Goal: Task Accomplishment & Management: Use online tool/utility

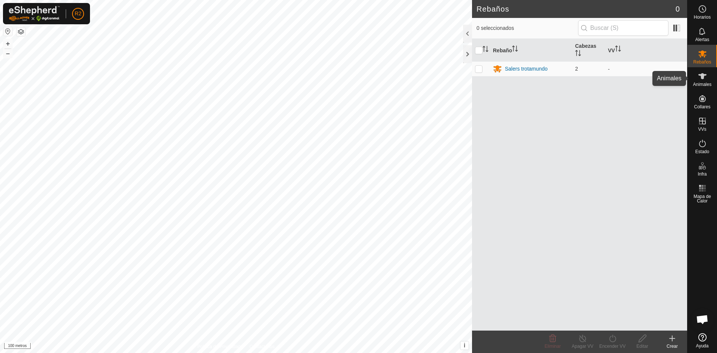
click at [705, 83] on font "Animales" at bounding box center [702, 84] width 18 height 5
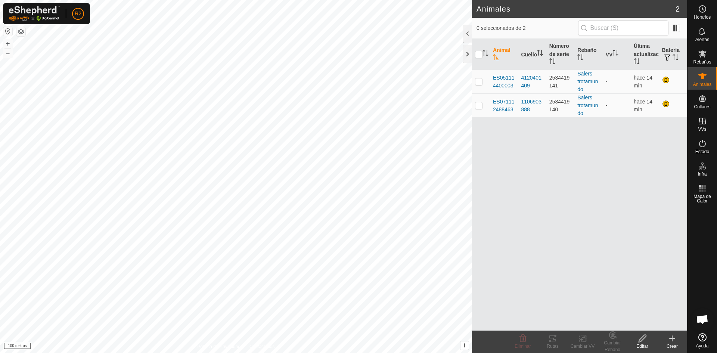
click at [673, 342] on icon at bounding box center [671, 338] width 9 height 9
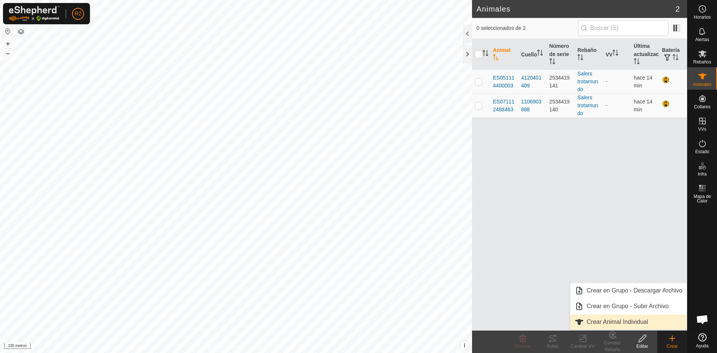
click at [637, 324] on link "Crear Animal Individual" at bounding box center [628, 321] width 116 height 15
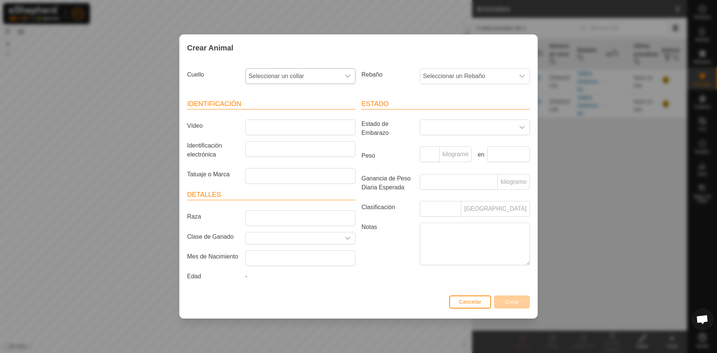
click at [348, 75] on icon "disparador desplegable" at bounding box center [347, 76] width 6 height 6
click at [278, 127] on li "3657039640" at bounding box center [300, 130] width 109 height 15
click at [347, 75] on icon "disparador desplegable" at bounding box center [347, 76] width 6 height 6
click at [278, 159] on li "3827763959" at bounding box center [300, 161] width 109 height 15
click at [282, 124] on input "Vídeo" at bounding box center [300, 127] width 110 height 16
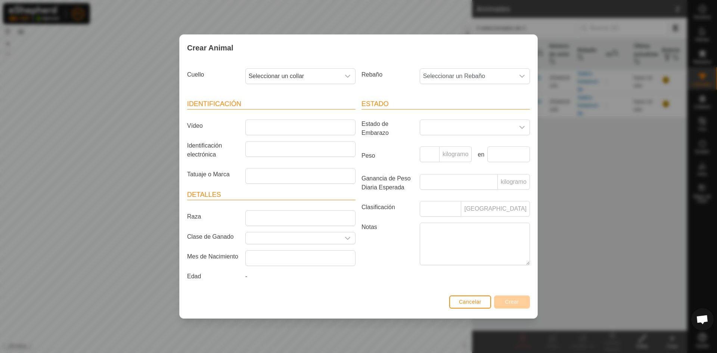
click at [579, 195] on div "Crear Animal Cuello Seleccionar un collar Rebaño Seleccionar un Rebaño Identifi…" at bounding box center [358, 176] width 717 height 353
click at [467, 302] on font "Cancelar" at bounding box center [470, 302] width 22 height 6
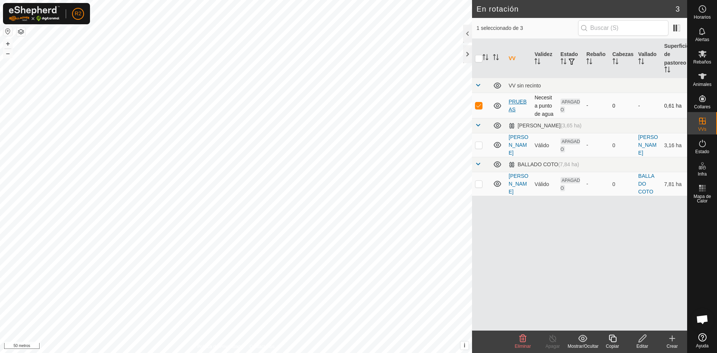
click at [514, 104] on font "PRUEBAS" at bounding box center [517, 106] width 18 height 14
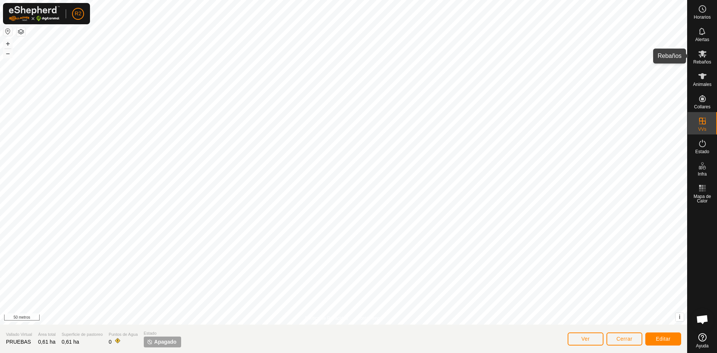
click at [701, 60] on font "Rebaños" at bounding box center [702, 61] width 18 height 5
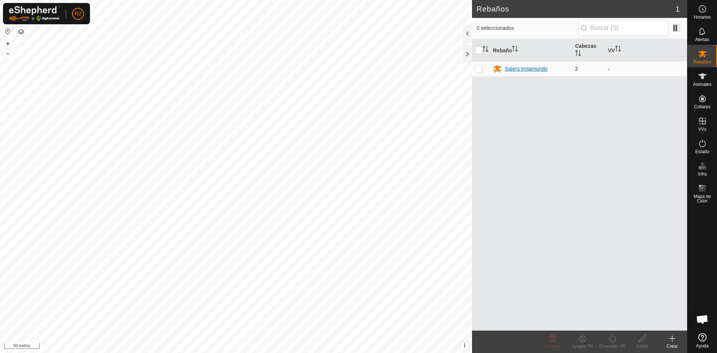
click at [535, 69] on font "Salers trotamundo" at bounding box center [526, 69] width 43 height 6
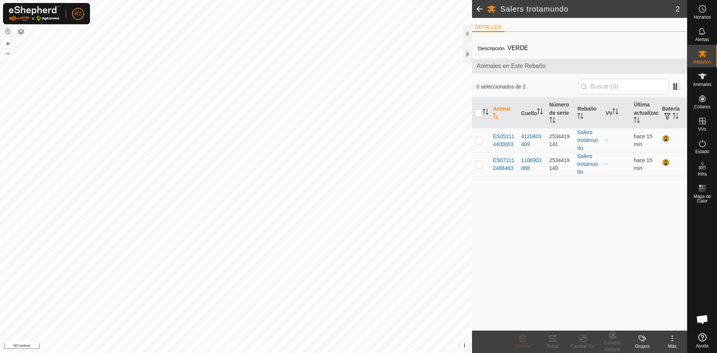
click at [672, 341] on icon at bounding box center [671, 338] width 9 height 9
click at [478, 140] on p-checkbox at bounding box center [478, 140] width 7 height 6
checkbox input "true"
click at [481, 162] on p-checkbox at bounding box center [478, 164] width 7 height 6
checkbox input "true"
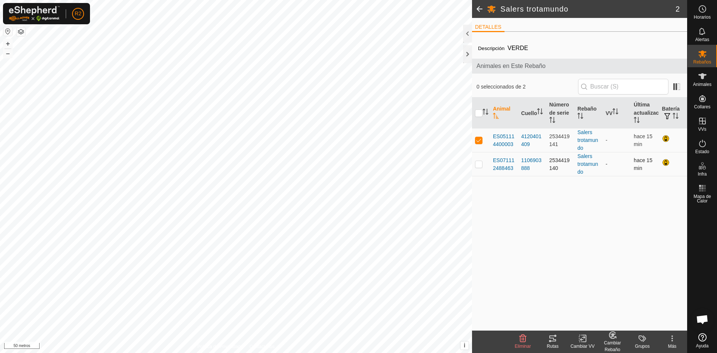
checkbox input "true"
click at [583, 342] on icon at bounding box center [582, 338] width 9 height 9
click at [596, 305] on link "Elegir VV..." at bounding box center [605, 306] width 74 height 15
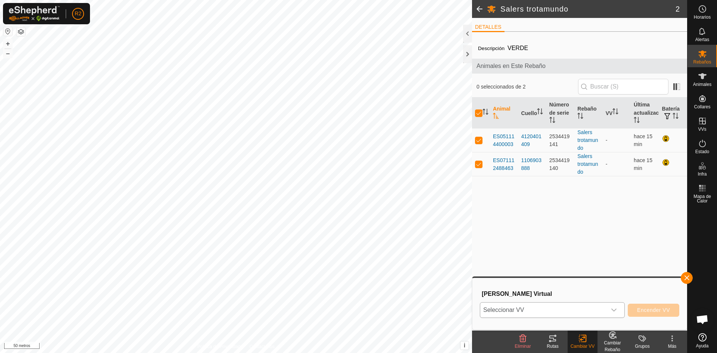
click at [613, 308] on icon "disparador desplegable" at bounding box center [614, 310] width 6 height 6
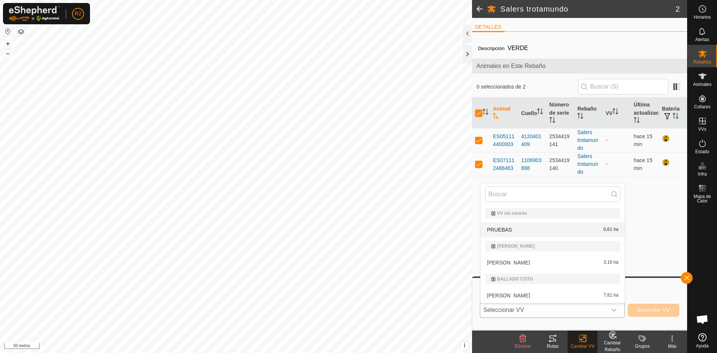
click at [499, 228] on li "PRUEBAS 0,61 ha" at bounding box center [552, 229] width 144 height 15
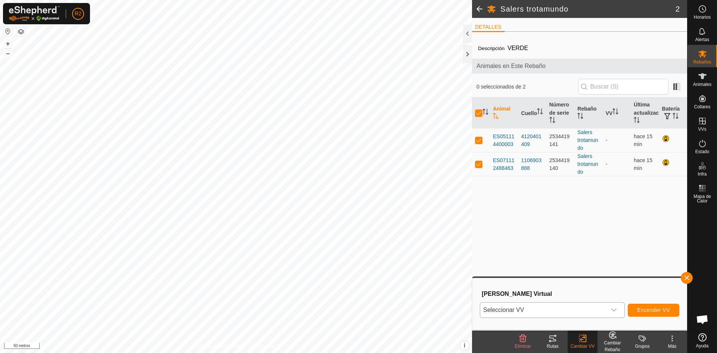
click at [674, 339] on icon at bounding box center [671, 338] width 9 height 9
click at [615, 345] on font "Cambiar Rebaño" at bounding box center [611, 346] width 17 height 12
click at [710, 80] on div "Animales" at bounding box center [701, 78] width 29 height 22
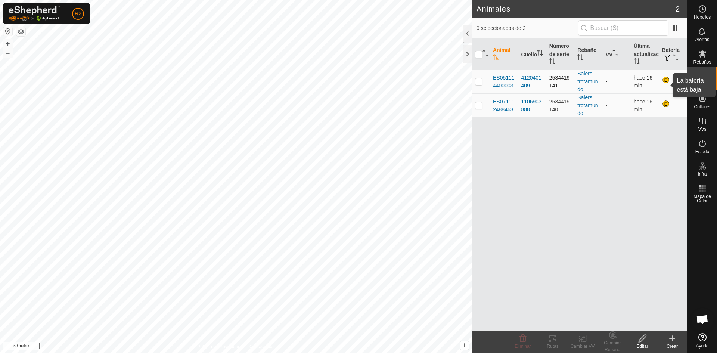
click at [665, 81] on div at bounding box center [666, 80] width 9 height 9
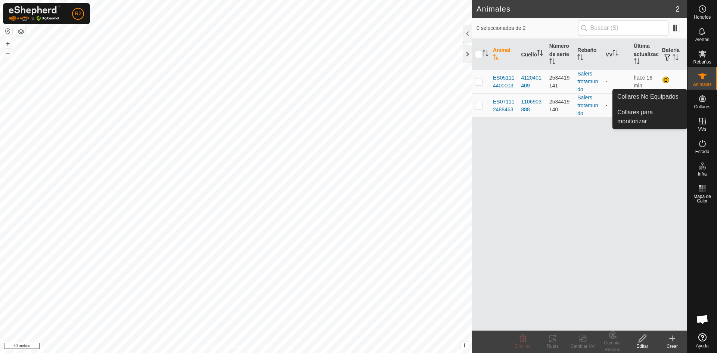
click at [703, 102] on icon at bounding box center [702, 98] width 7 height 7
click at [667, 96] on link "Collares No Equipados" at bounding box center [649, 96] width 74 height 15
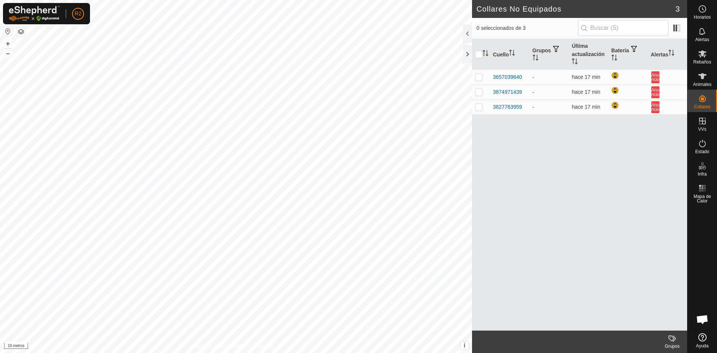
click at [701, 342] on link "Ayuda" at bounding box center [701, 340] width 29 height 21
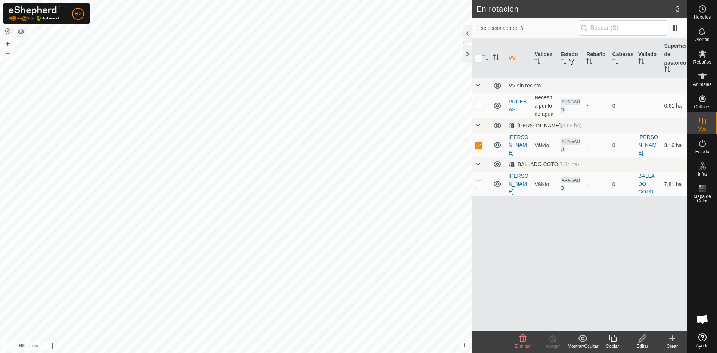
checkbox input "false"
click at [478, 148] on p-checkbox at bounding box center [478, 145] width 7 height 6
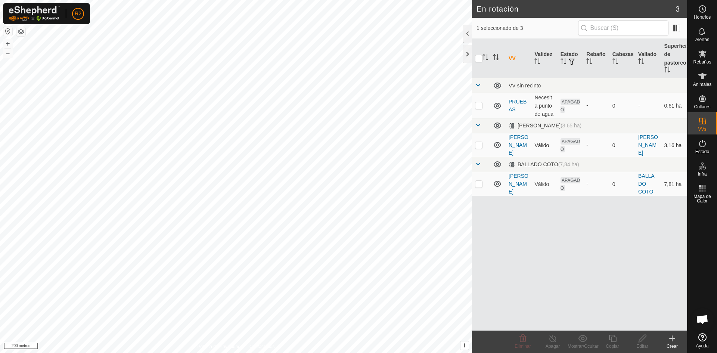
checkbox input "true"
click at [647, 152] on font "[PERSON_NAME]" at bounding box center [648, 145] width 20 height 22
click at [674, 337] on icon at bounding box center [671, 338] width 9 height 9
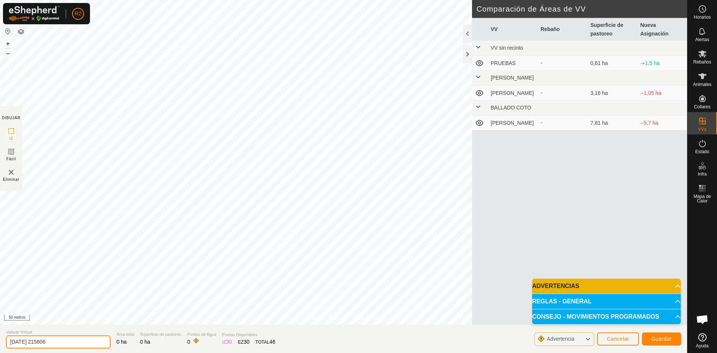
click at [65, 343] on input "[DATE] 215806" at bounding box center [58, 341] width 104 height 13
type input "2"
type input "p"
type input "[PERSON_NAME]"
click at [653, 337] on font "Guardar" at bounding box center [661, 339] width 21 height 6
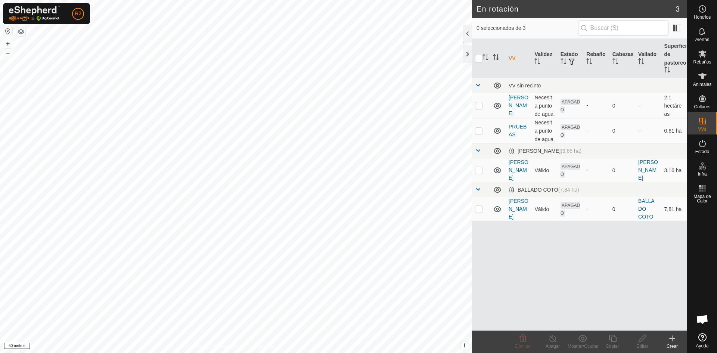
checkbox input "true"
click at [523, 103] on font "[PERSON_NAME]" at bounding box center [518, 105] width 20 height 22
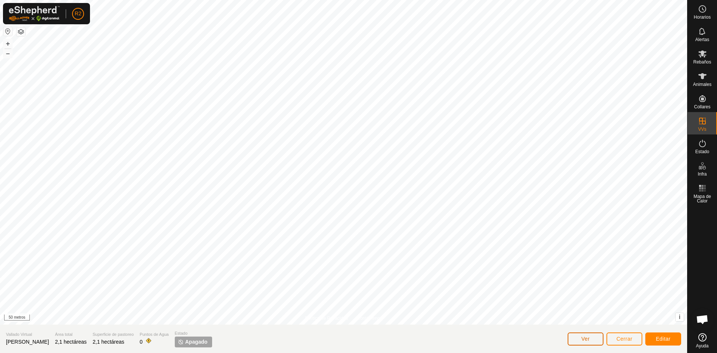
click at [579, 337] on button "Ver" at bounding box center [585, 338] width 36 height 13
click at [702, 143] on icon at bounding box center [702, 143] width 9 height 9
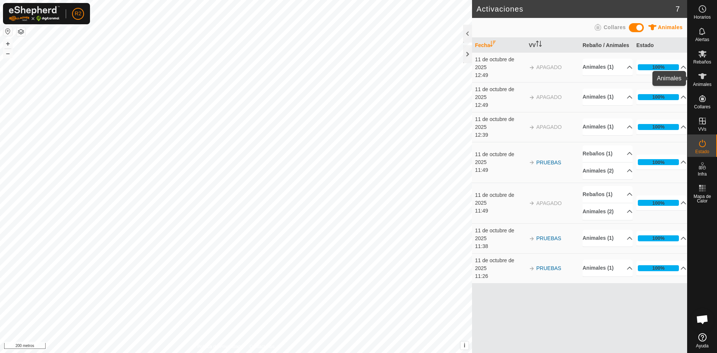
click at [701, 82] on font "Animales" at bounding box center [702, 84] width 18 height 5
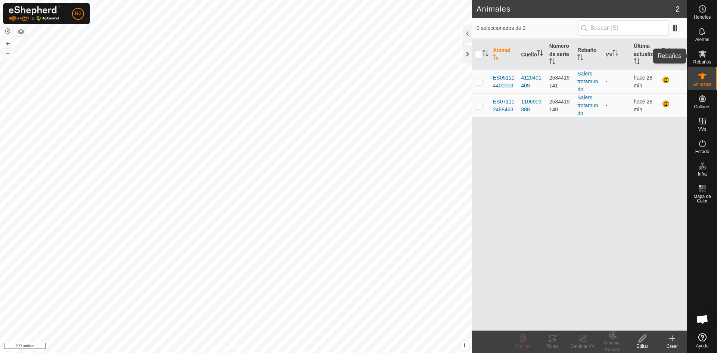
click at [698, 57] on icon at bounding box center [702, 53] width 9 height 9
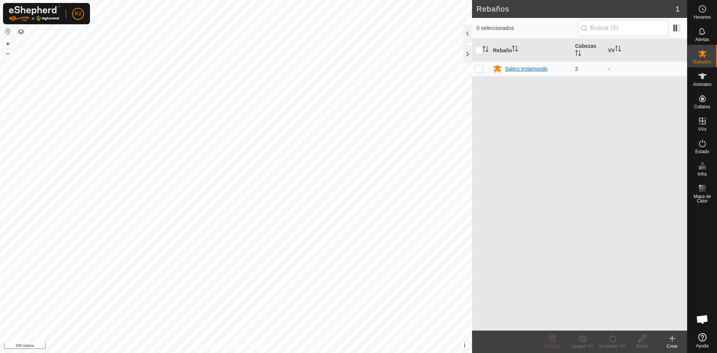
click at [525, 66] on font "Salers trotamundo" at bounding box center [526, 69] width 43 height 6
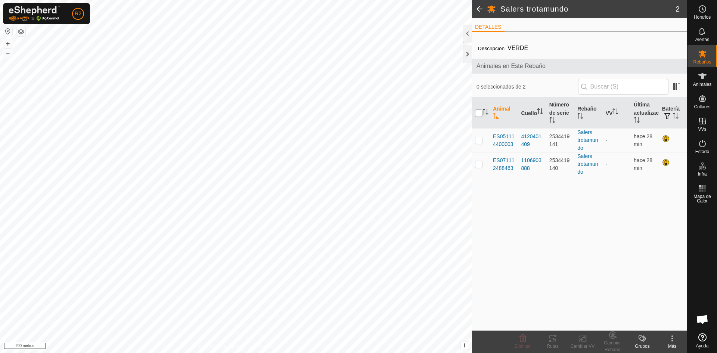
click at [479, 112] on input "checkbox" at bounding box center [478, 112] width 7 height 7
checkbox input "true"
click at [585, 340] on icon at bounding box center [583, 338] width 3 height 7
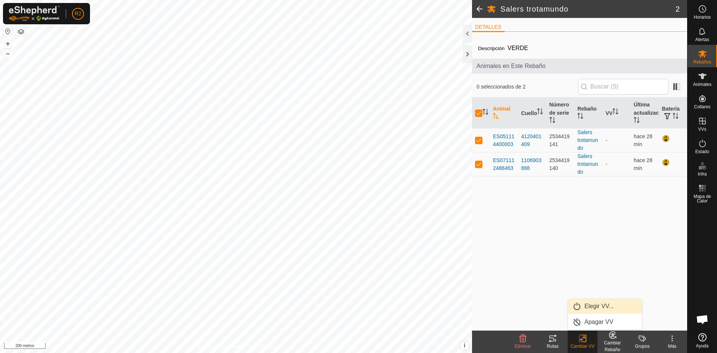
click at [593, 305] on link "Elegir VV..." at bounding box center [605, 306] width 74 height 15
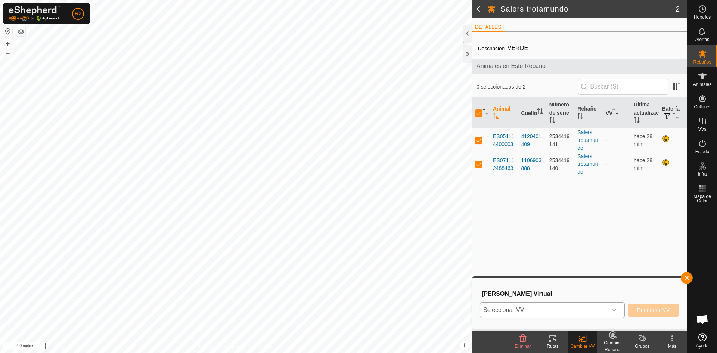
click at [615, 308] on icon "disparador desplegable" at bounding box center [614, 310] width 6 height 6
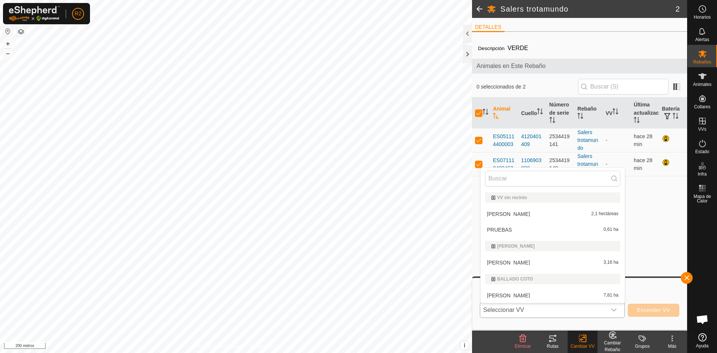
click at [504, 214] on li "[PERSON_NAME] 2,1 hectáreas" at bounding box center [552, 213] width 144 height 15
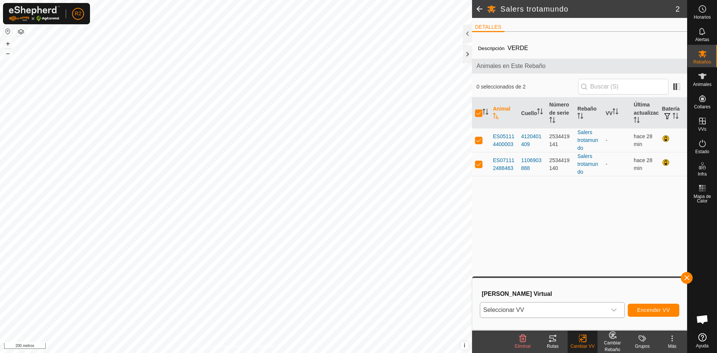
click at [674, 343] on div "Más" at bounding box center [672, 346] width 30 height 7
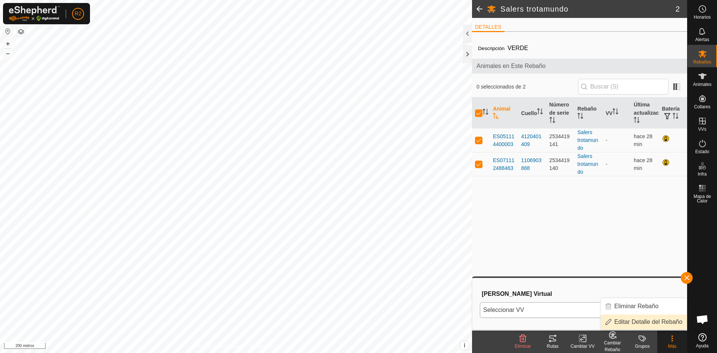
click at [653, 325] on link "Editar Detalle del Rebaño" at bounding box center [643, 321] width 86 height 15
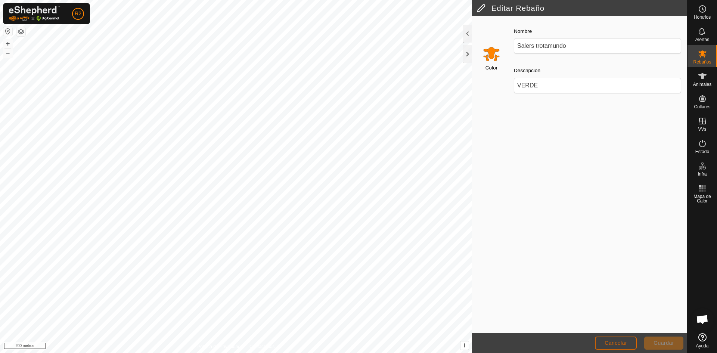
click at [625, 340] on font "Cancelar" at bounding box center [615, 343] width 22 height 6
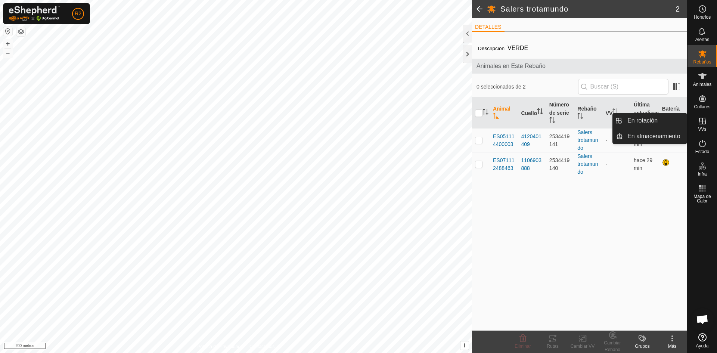
click at [705, 121] on icon at bounding box center [702, 121] width 7 height 7
click at [659, 120] on link "En rotación" at bounding box center [655, 120] width 64 height 15
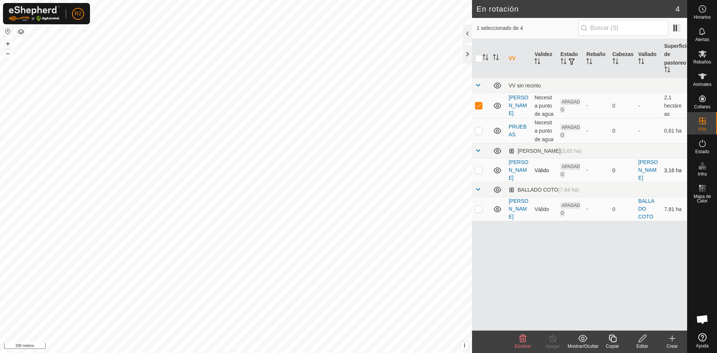
checkbox input "false"
checkbox input "true"
checkbox input "false"
click at [516, 100] on font "[PERSON_NAME]" at bounding box center [518, 105] width 20 height 22
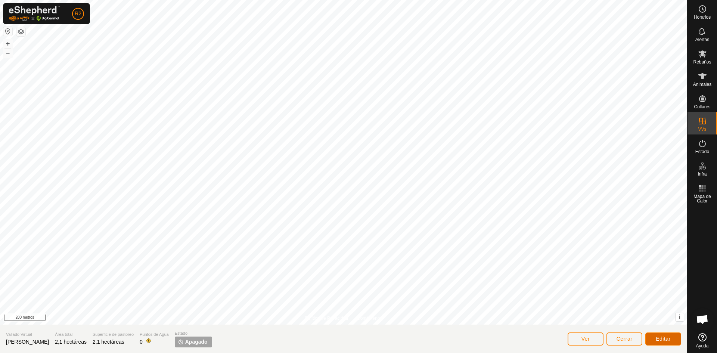
click at [661, 338] on font "Editar" at bounding box center [662, 339] width 15 height 6
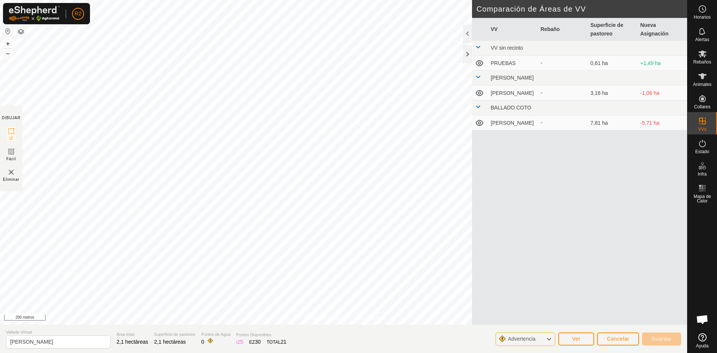
click at [551, 340] on icon at bounding box center [549, 339] width 6 height 10
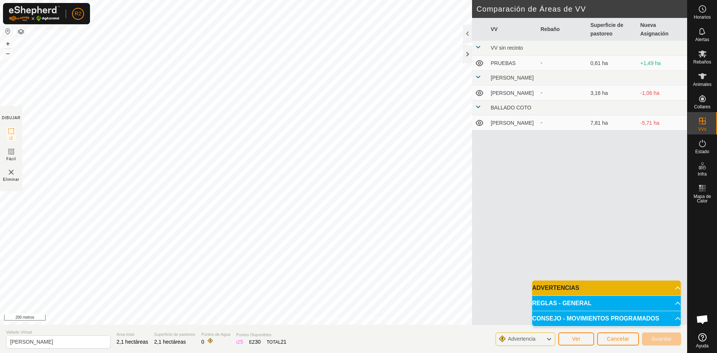
click at [673, 287] on p-accordion-header "ADVERTENCIAS" at bounding box center [606, 287] width 149 height 15
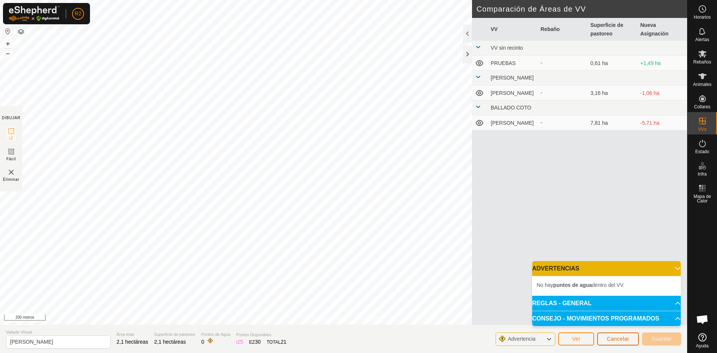
click at [622, 339] on font "Cancelar" at bounding box center [617, 339] width 22 height 6
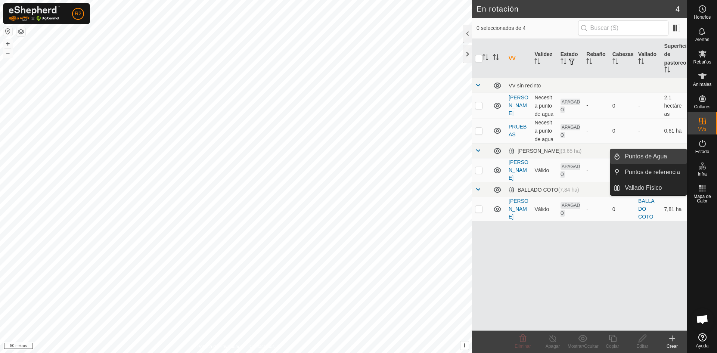
click at [666, 157] on link "Puntos de Agua" at bounding box center [653, 156] width 66 height 15
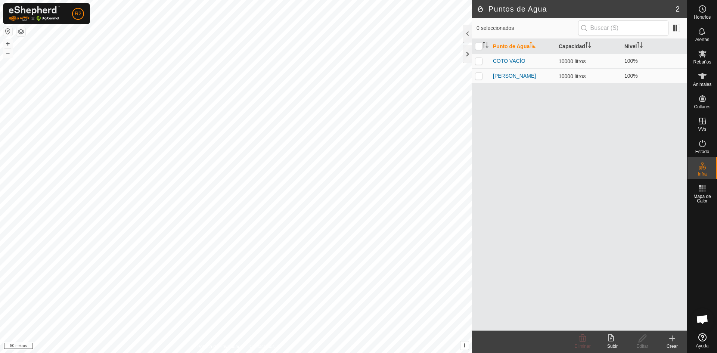
click at [674, 340] on icon at bounding box center [671, 338] width 9 height 9
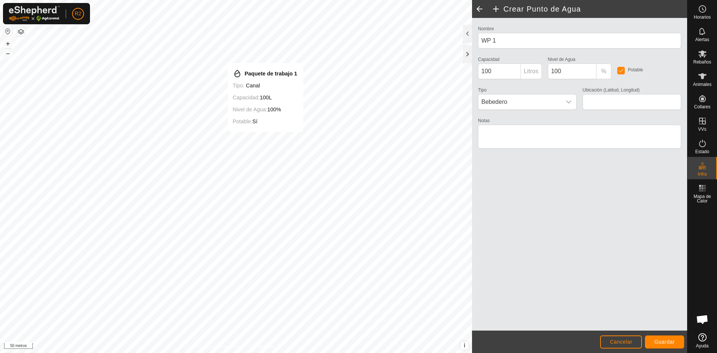
type input "42.734652, -7.259305"
click at [501, 71] on input "100" at bounding box center [499, 71] width 43 height 16
type input "10000"
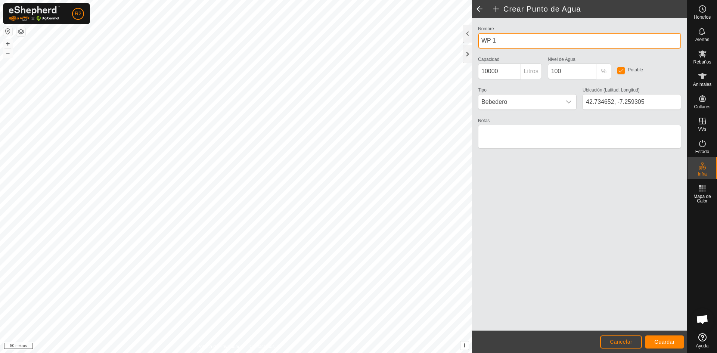
click at [503, 42] on input "WP 1" at bounding box center [579, 41] width 203 height 16
type input "W"
type input "BEBEDERO [PERSON_NAME]"
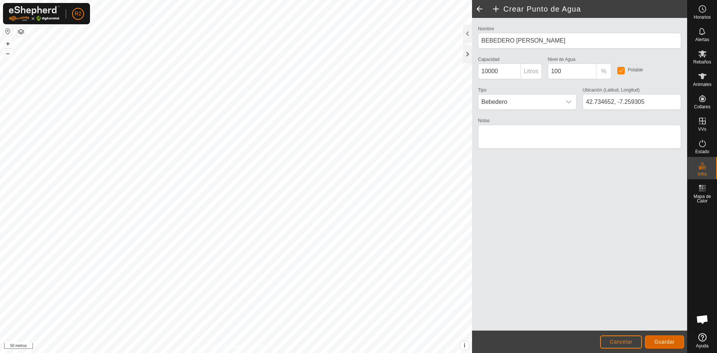
click at [673, 338] on button "Guardar" at bounding box center [664, 341] width 39 height 13
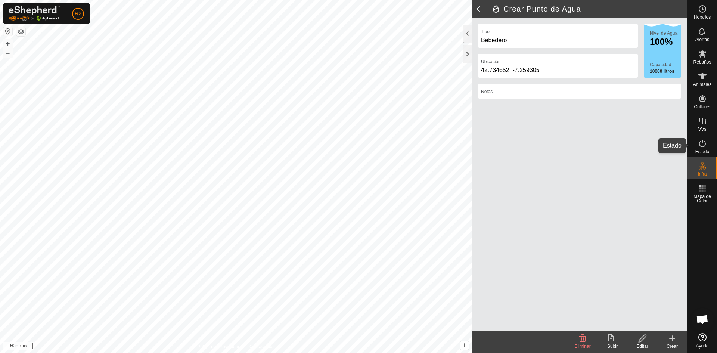
click at [698, 142] on icon at bounding box center [702, 143] width 9 height 9
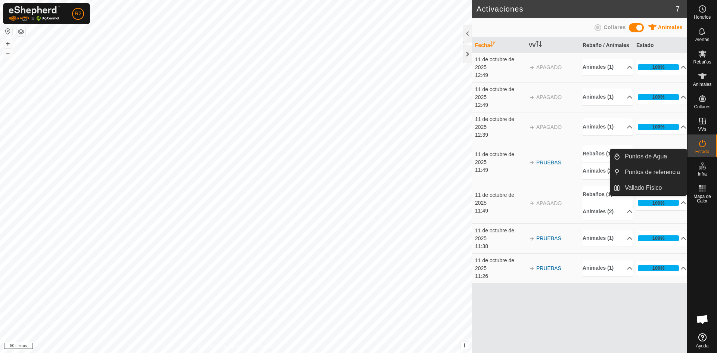
click at [702, 171] on font "Infra" at bounding box center [701, 173] width 9 height 5
click at [650, 155] on link "Puntos de Agua" at bounding box center [653, 156] width 66 height 15
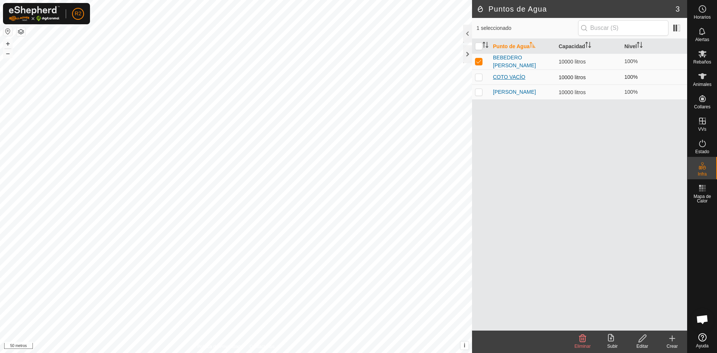
click at [498, 75] on font "COTO VACÍO" at bounding box center [509, 77] width 32 height 6
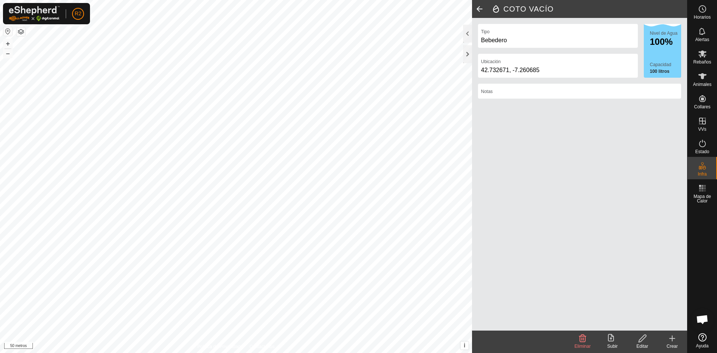
click at [640, 343] on div "Editar" at bounding box center [642, 346] width 30 height 7
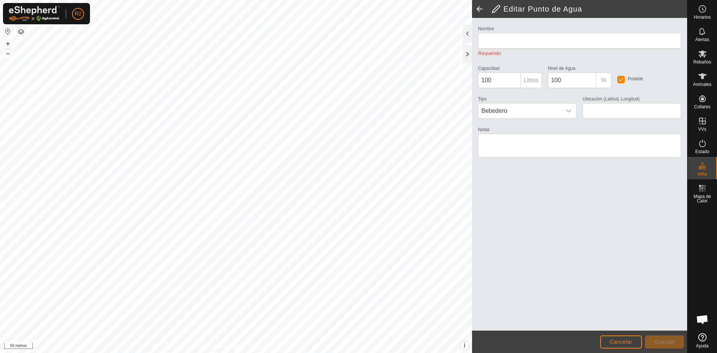
type input "COTO VACIO"
type input "10000"
type input "42.732671, -7.260685"
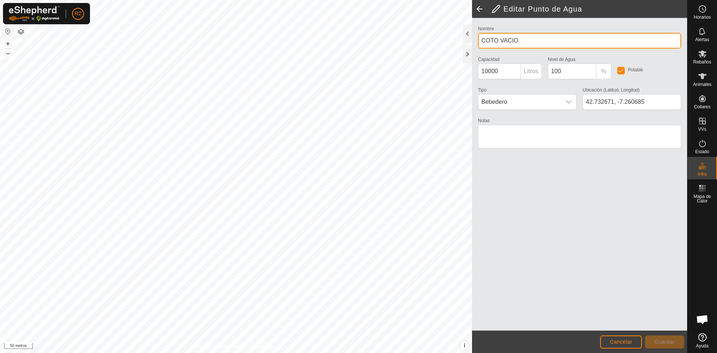
click at [522, 40] on input "COTO VACIO" at bounding box center [579, 41] width 203 height 16
type input "COTO BEBEDERO"
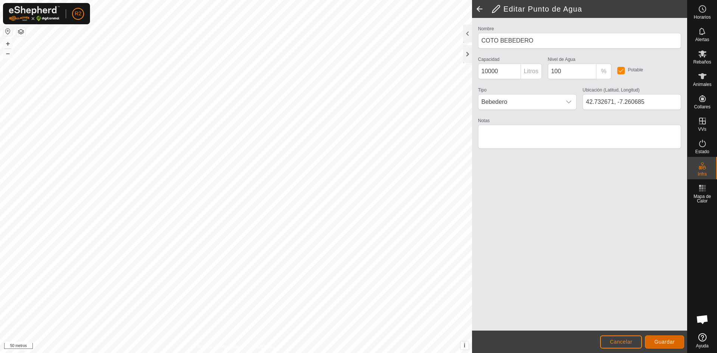
click at [664, 341] on font "Guardar" at bounding box center [664, 341] width 21 height 6
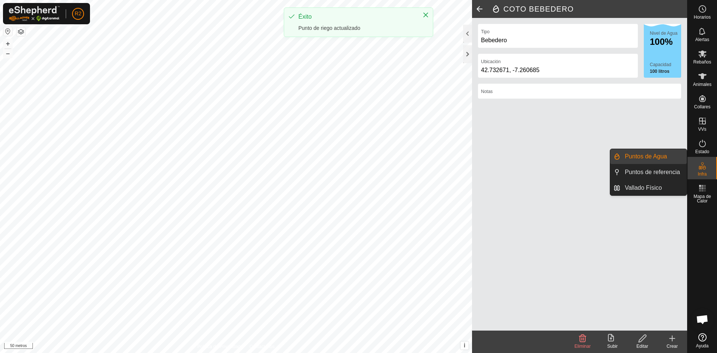
click at [705, 166] on icon at bounding box center [702, 165] width 9 height 9
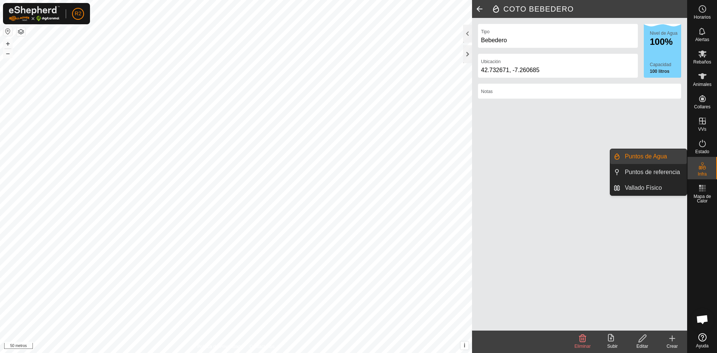
click at [655, 155] on link "Puntos de Agua" at bounding box center [653, 156] width 66 height 15
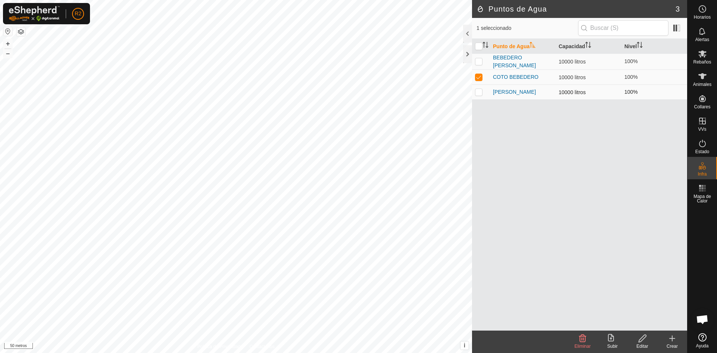
click at [502, 93] on td "[PERSON_NAME]" at bounding box center [523, 91] width 66 height 15
click at [507, 95] on font "[PERSON_NAME]" at bounding box center [514, 92] width 43 height 6
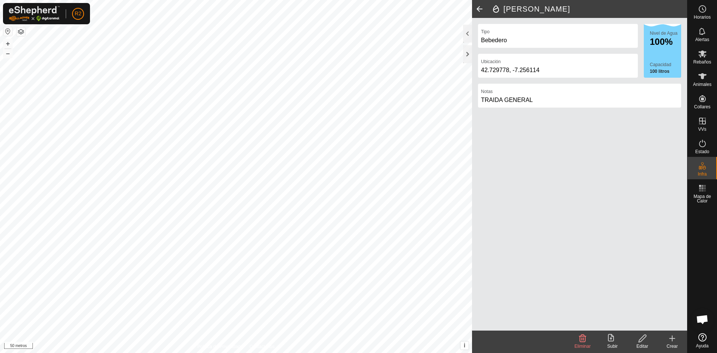
click at [639, 342] on icon at bounding box center [641, 337] width 7 height 7
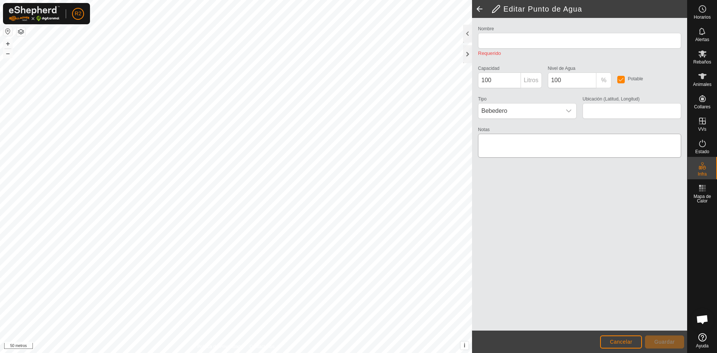
type input "[PERSON_NAME]"
type input "10000"
type input "42.729778, -7.256114"
type textarea "TRAIDA GENERAL"
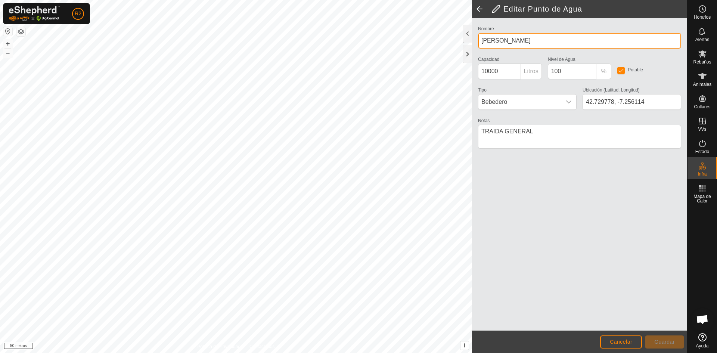
click at [499, 39] on input "[PERSON_NAME]" at bounding box center [579, 41] width 203 height 16
type input "BEBEDERO [PERSON_NAME]"
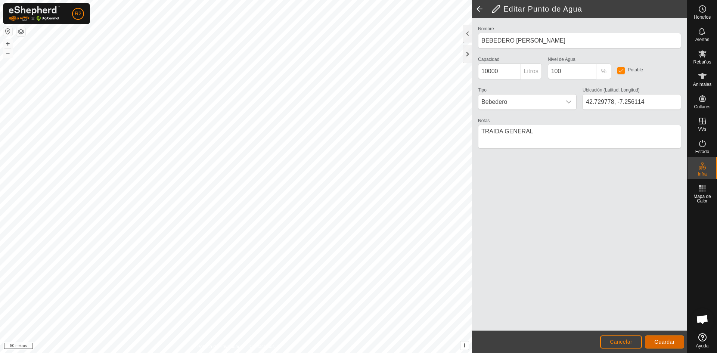
click at [667, 341] on font "Guardar" at bounding box center [664, 341] width 21 height 6
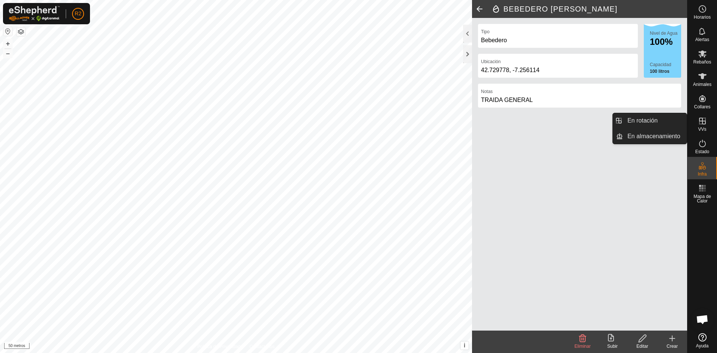
click at [706, 124] on es-virtualpaddocks-svg-icon at bounding box center [701, 121] width 13 height 12
click at [700, 123] on icon at bounding box center [702, 120] width 9 height 9
click at [701, 124] on icon at bounding box center [702, 120] width 9 height 9
click at [702, 122] on icon at bounding box center [702, 121] width 7 height 7
click at [674, 121] on link "En rotación" at bounding box center [655, 120] width 64 height 15
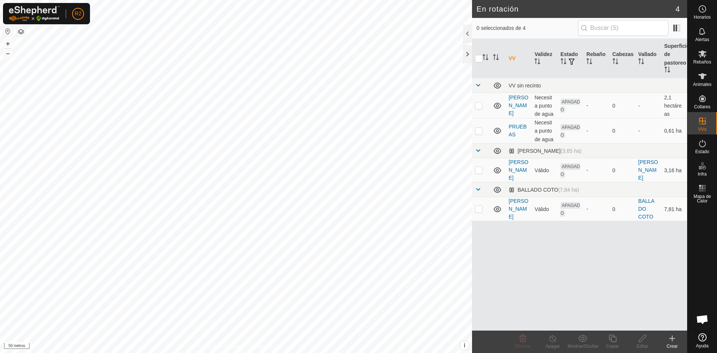
click at [671, 340] on icon at bounding box center [671, 338] width 9 height 9
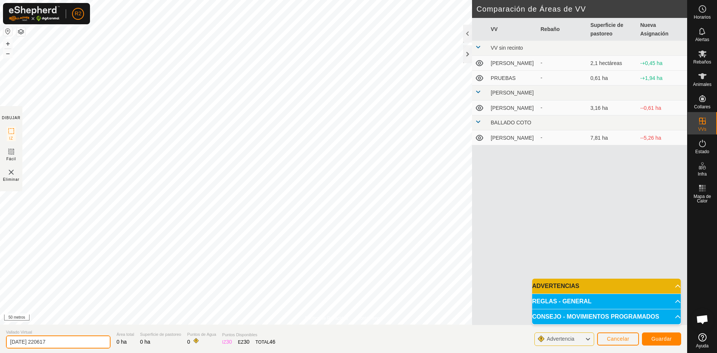
click at [63, 343] on input "[DATE] 220617" at bounding box center [58, 341] width 104 height 13
type input "2"
type input "SABUGUEIRO"
click at [648, 337] on button "Guardar" at bounding box center [661, 338] width 39 height 13
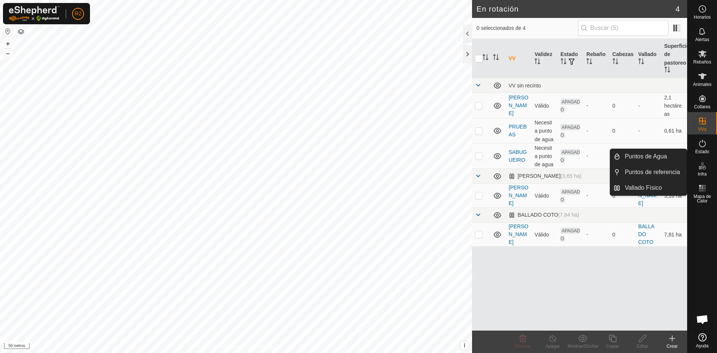
click at [704, 167] on icon at bounding box center [703, 167] width 3 height 4
click at [657, 157] on link "Puntos de Agua" at bounding box center [653, 156] width 66 height 15
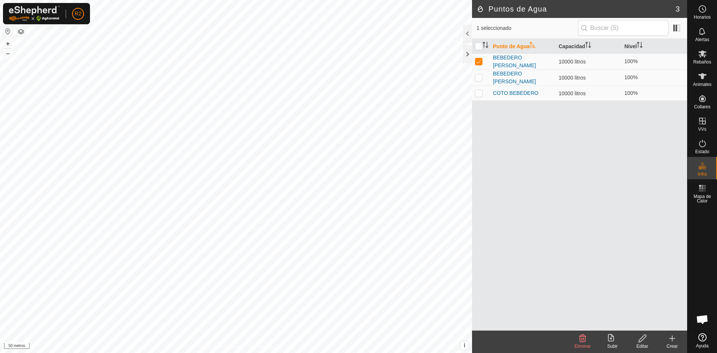
click at [669, 341] on icon at bounding box center [671, 338] width 9 height 9
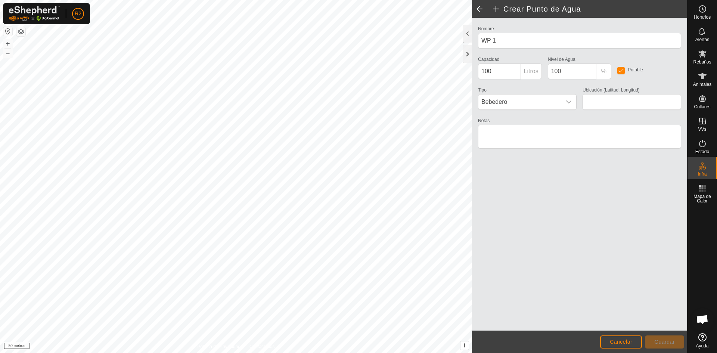
type input "42.731712, -7.256861"
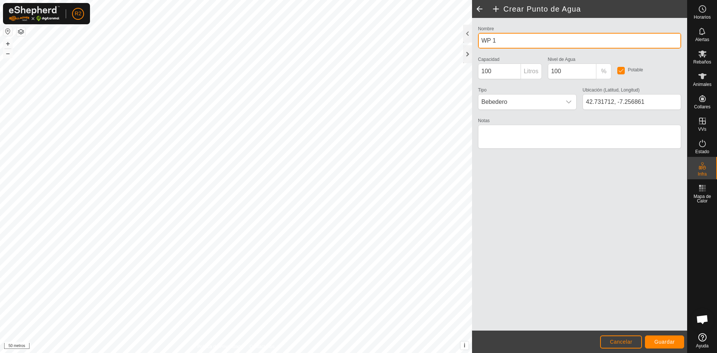
click at [503, 44] on input "WP 1" at bounding box center [579, 41] width 203 height 16
type input "W"
type input "BEBEDERO [PERSON_NAME]"
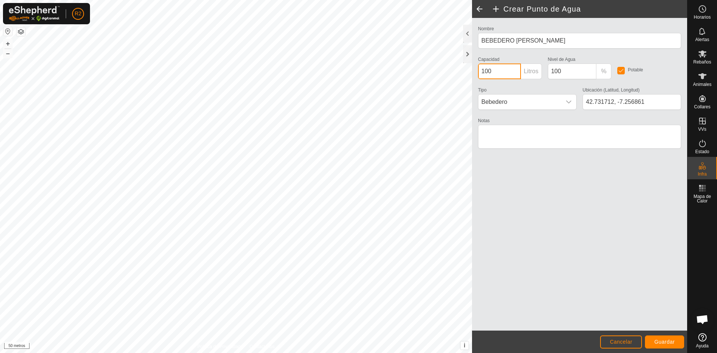
click at [498, 68] on input "100" at bounding box center [499, 71] width 43 height 16
type input "10000"
click at [662, 342] on font "Guardar" at bounding box center [664, 341] width 21 height 6
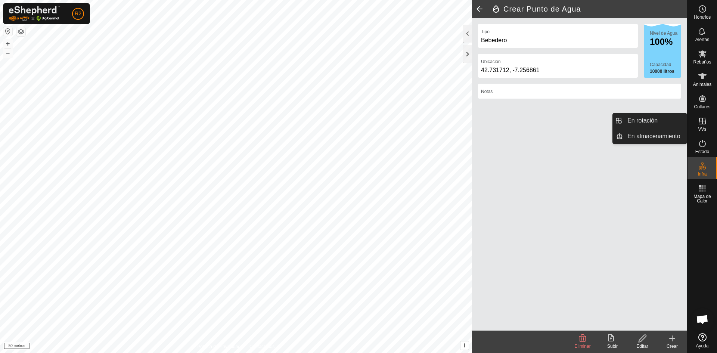
click at [701, 121] on icon at bounding box center [702, 121] width 7 height 7
click at [663, 120] on link "En rotación" at bounding box center [655, 120] width 64 height 15
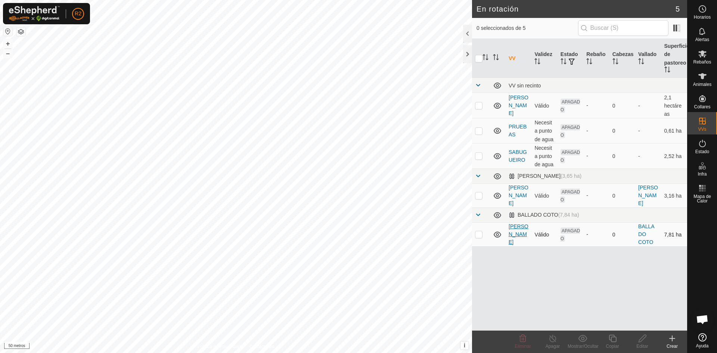
click at [519, 239] on font "[PERSON_NAME]" at bounding box center [518, 234] width 20 height 22
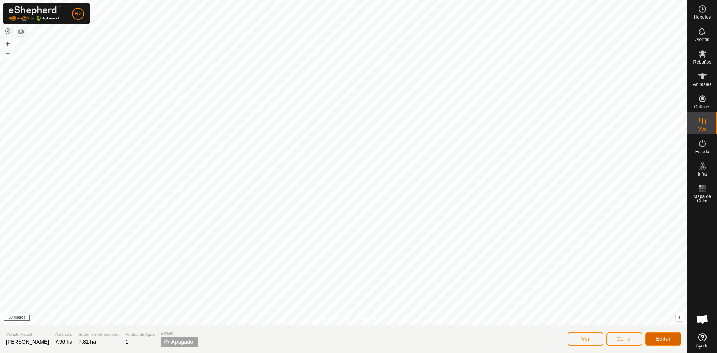
click at [655, 339] on font "Editar" at bounding box center [662, 339] width 15 height 6
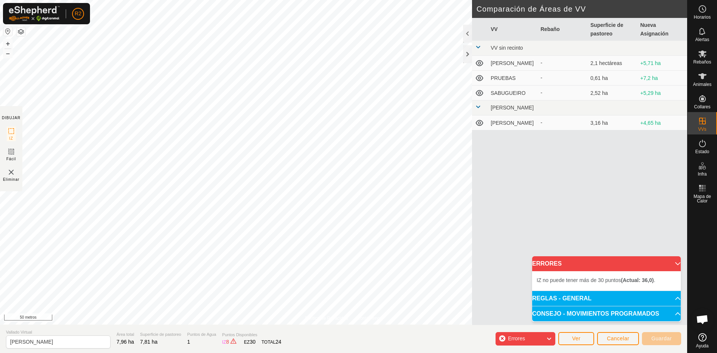
click at [549, 338] on icon at bounding box center [549, 339] width 6 height 10
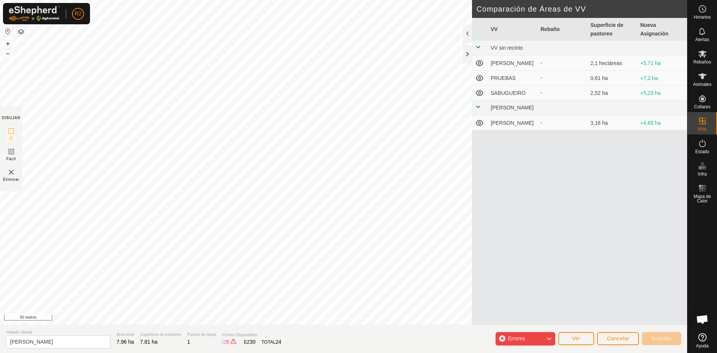
click at [549, 339] on icon at bounding box center [549, 339] width 6 height 10
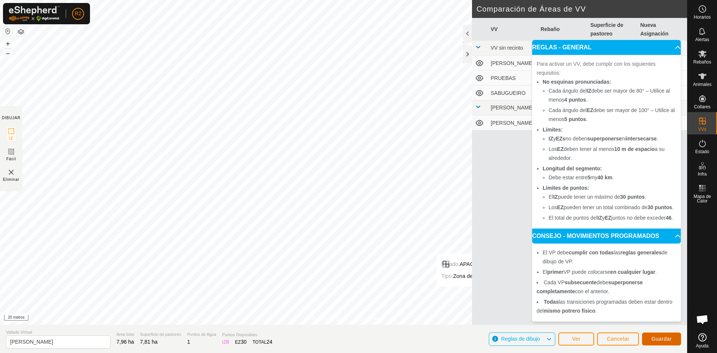
click at [674, 339] on button "Guardar" at bounding box center [661, 338] width 39 height 13
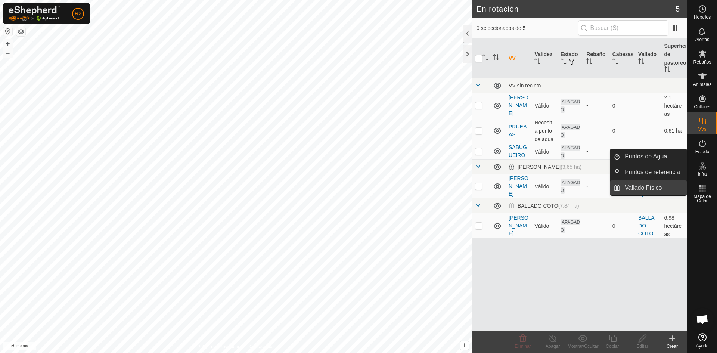
click at [665, 187] on link "Vallado Físico" at bounding box center [653, 187] width 66 height 15
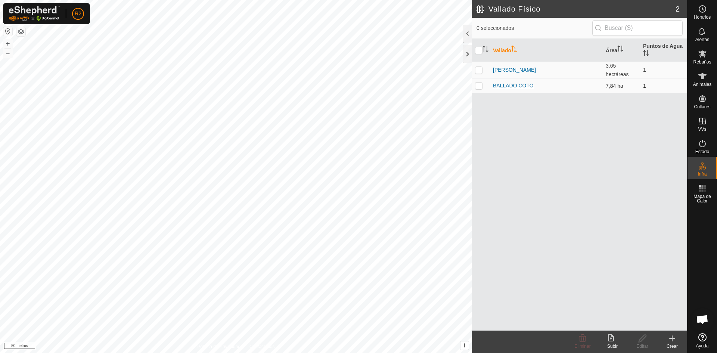
click at [518, 87] on font "BALLADO COTO" at bounding box center [513, 85] width 41 height 6
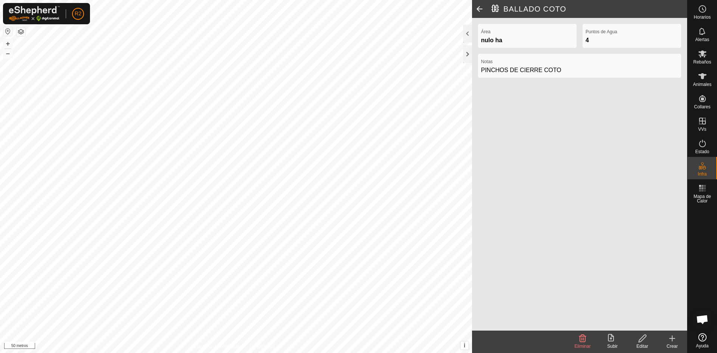
click at [640, 344] on font "Editar" at bounding box center [642, 345] width 12 height 5
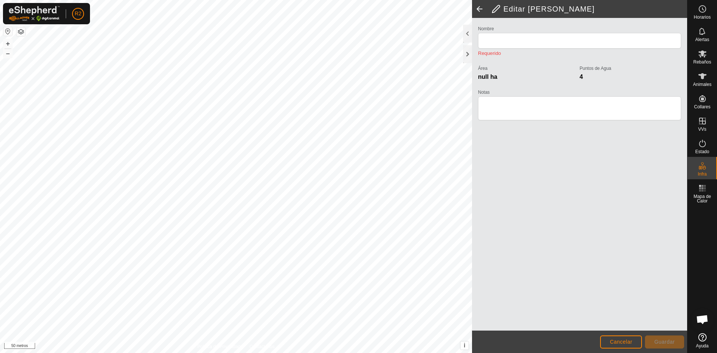
type input "BALLADO COTO"
type textarea "CIERRE COTO PINCHOS"
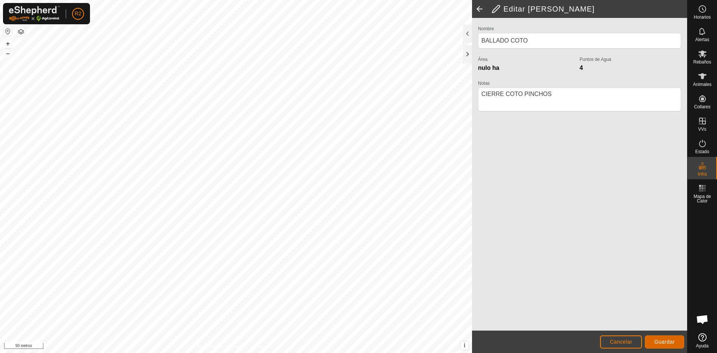
click at [661, 339] on font "Guardar" at bounding box center [664, 341] width 21 height 6
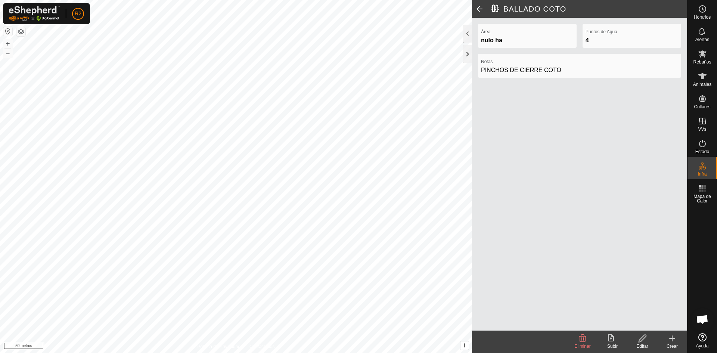
click at [644, 343] on div "Editar" at bounding box center [642, 346] width 30 height 7
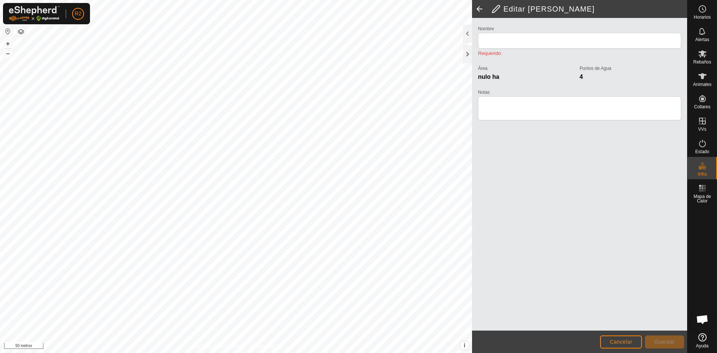
type input "BALLADO COTO"
type textarea "CIERRE COTO PINCHOS"
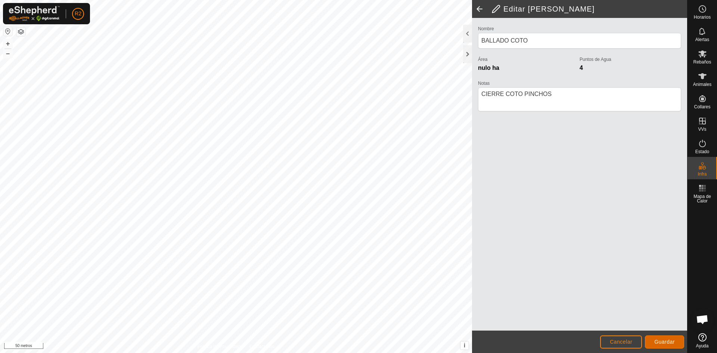
click at [662, 343] on font "Guardar" at bounding box center [664, 341] width 21 height 6
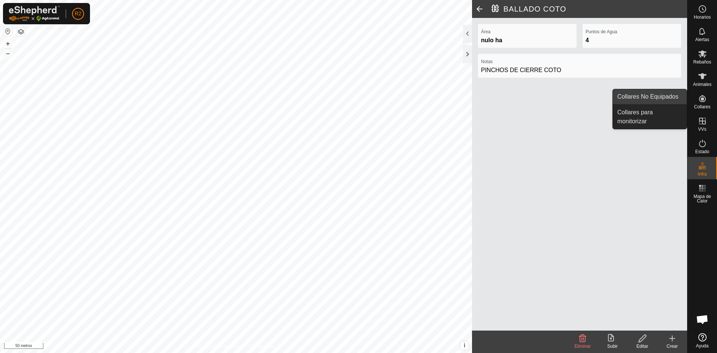
click at [671, 96] on link "Collares No Equipados" at bounding box center [649, 96] width 74 height 15
